Goal: Contribute content

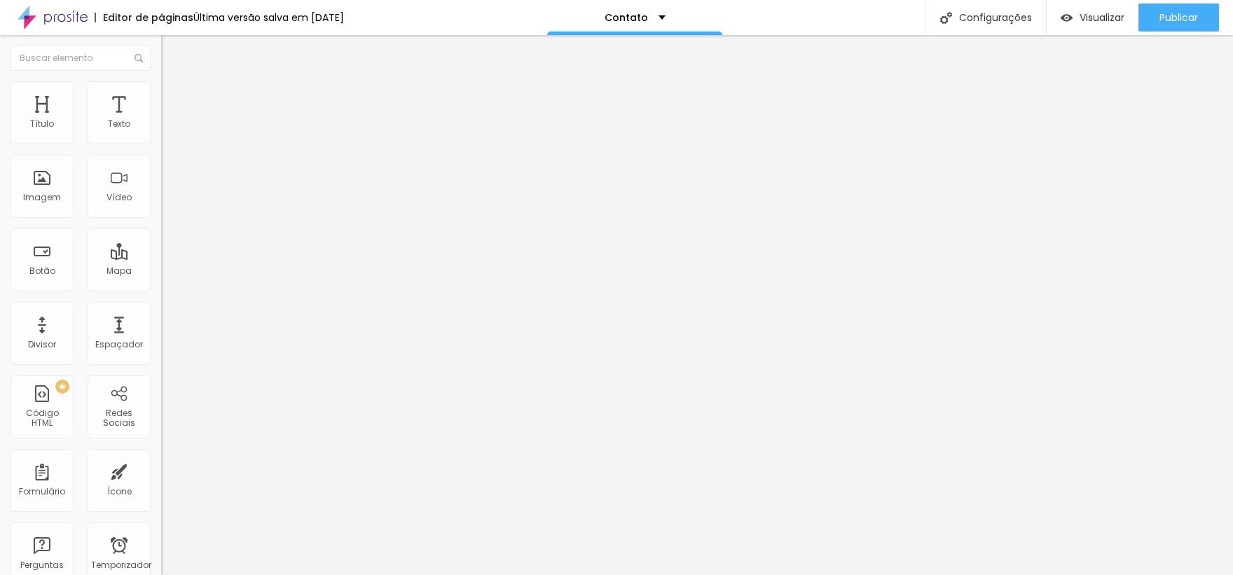
click at [172, 50] on img "button" at bounding box center [177, 51] width 11 height 11
click at [172, 52] on img "button" at bounding box center [177, 51] width 11 height 11
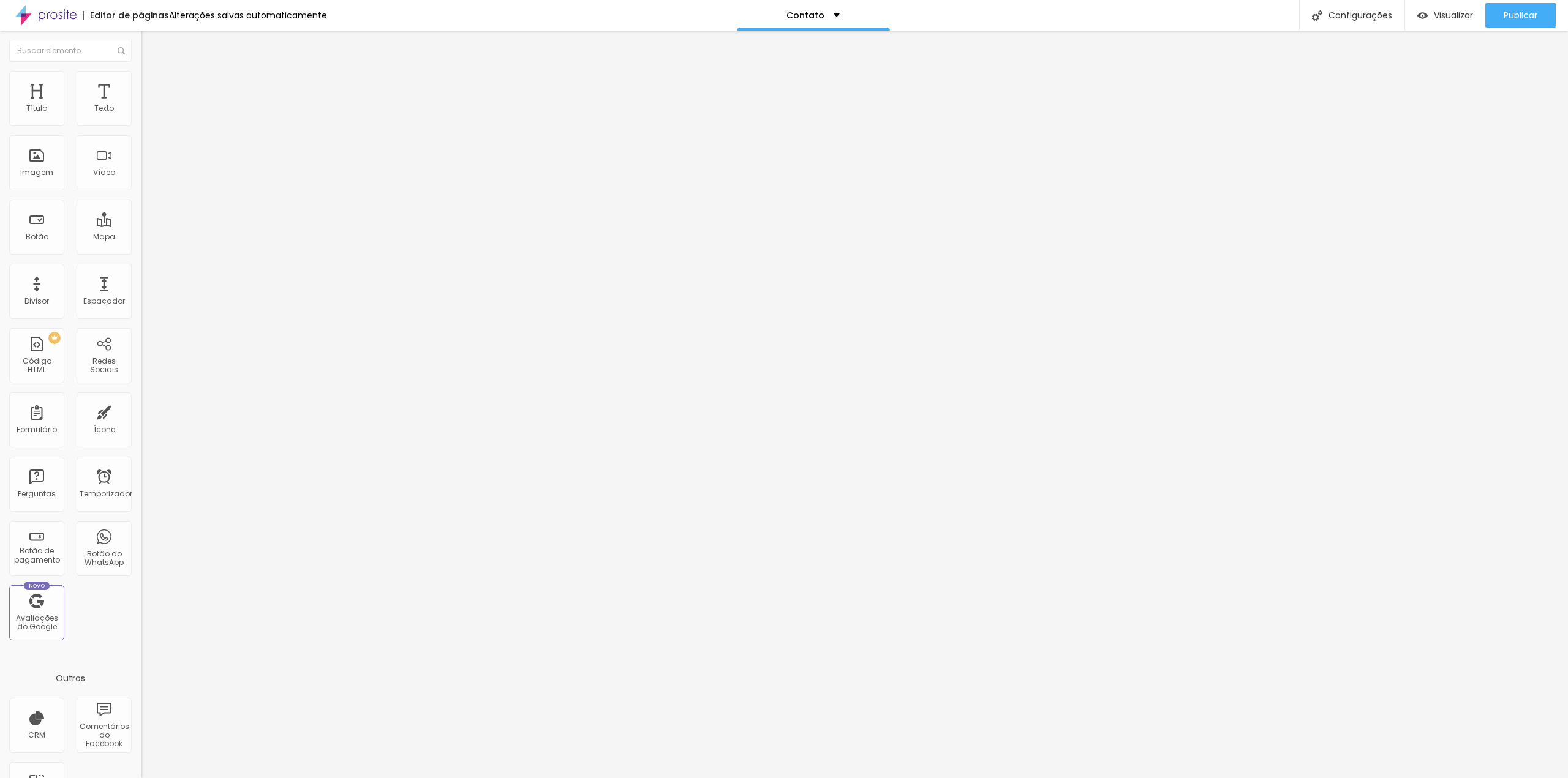
click at [210, 134] on font "clique aqui" at bounding box center [231, 129] width 43 height 10
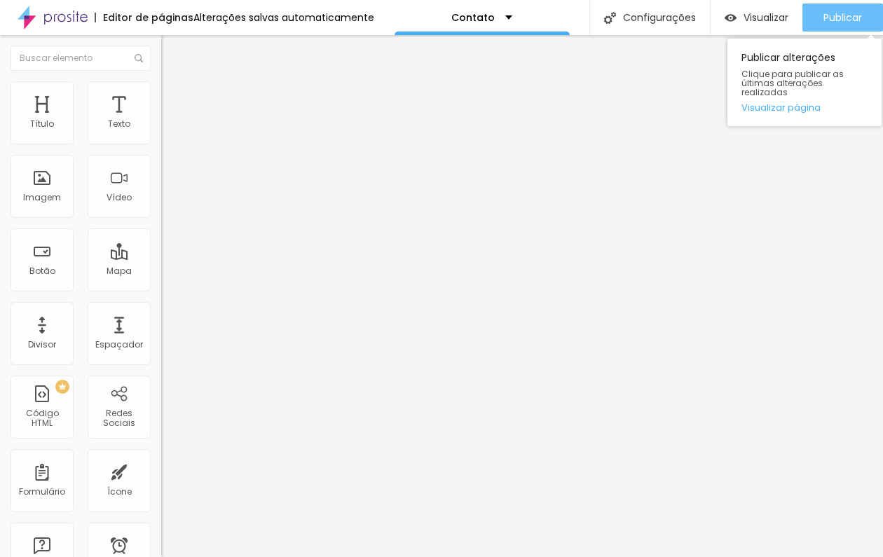
click at [836, 13] on font "Publicar" at bounding box center [842, 18] width 39 height 14
